Goal: Navigation & Orientation: Understand site structure

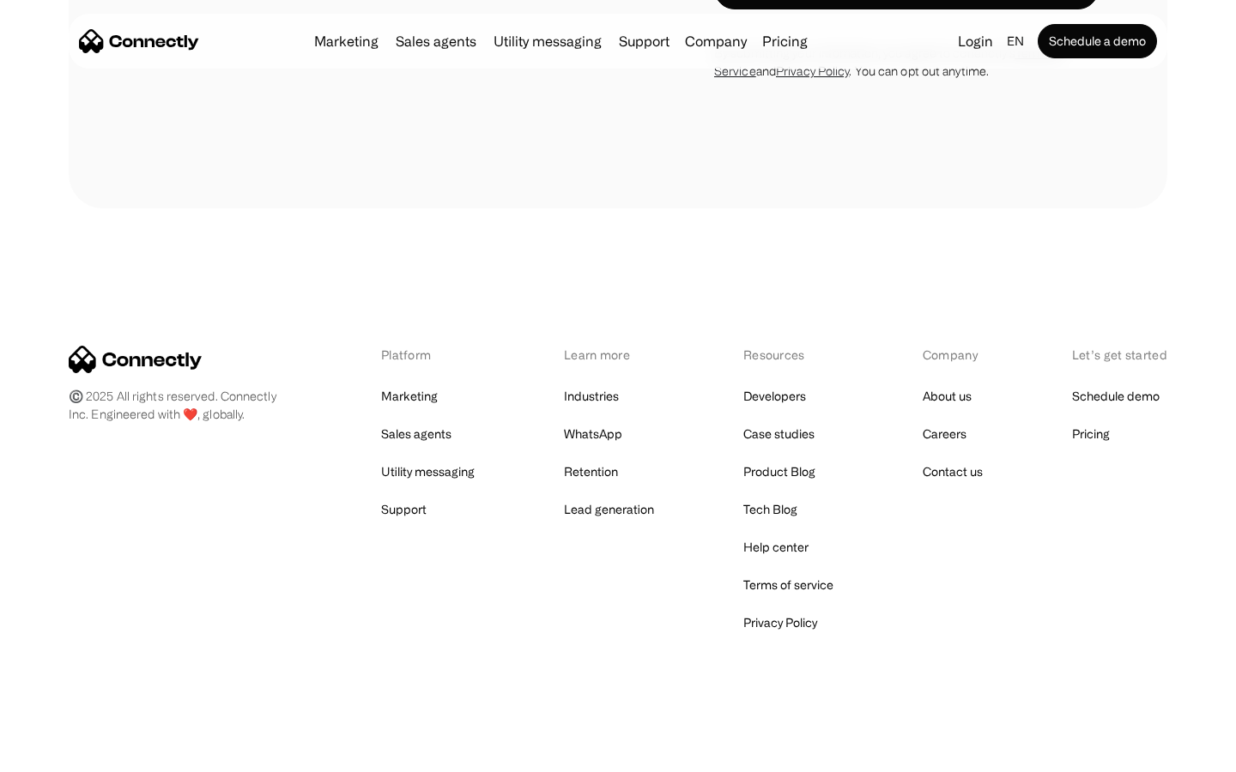
scroll to position [5241, 0]
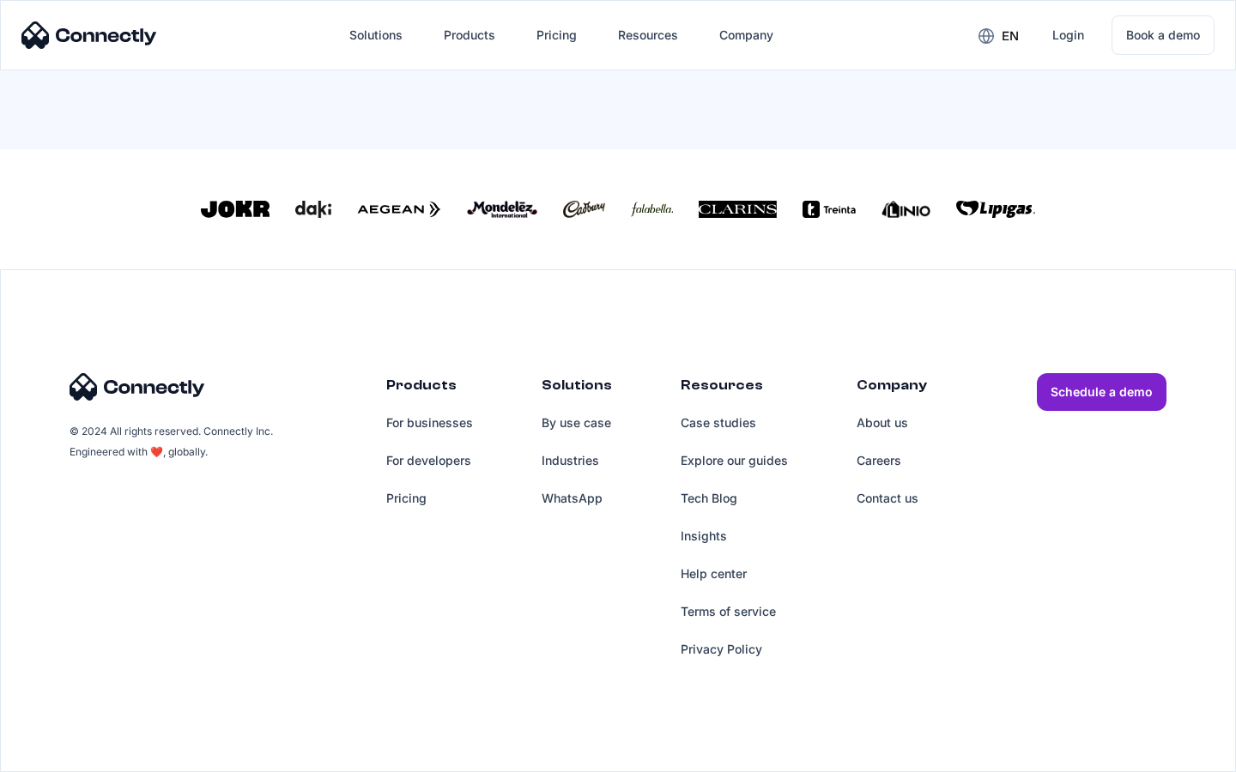
scroll to position [359, 0]
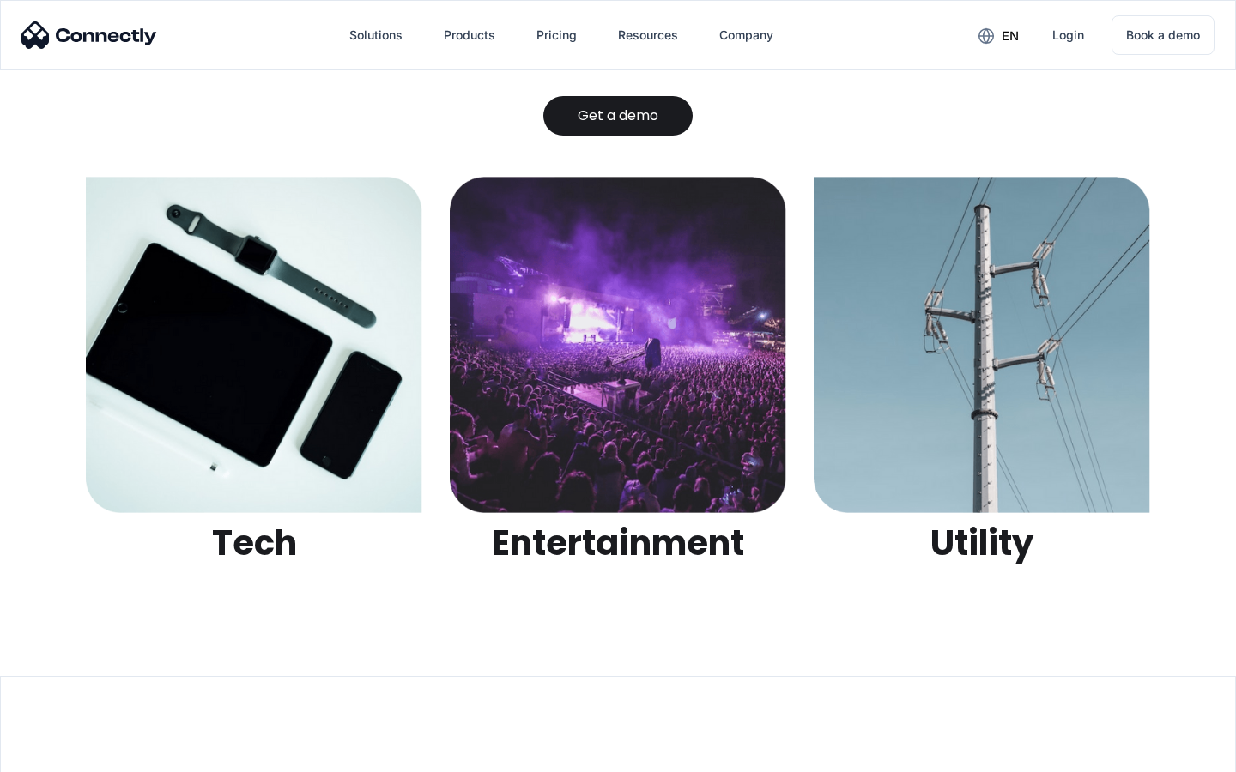
scroll to position [5415, 0]
